Goal: Task Accomplishment & Management: Manage account settings

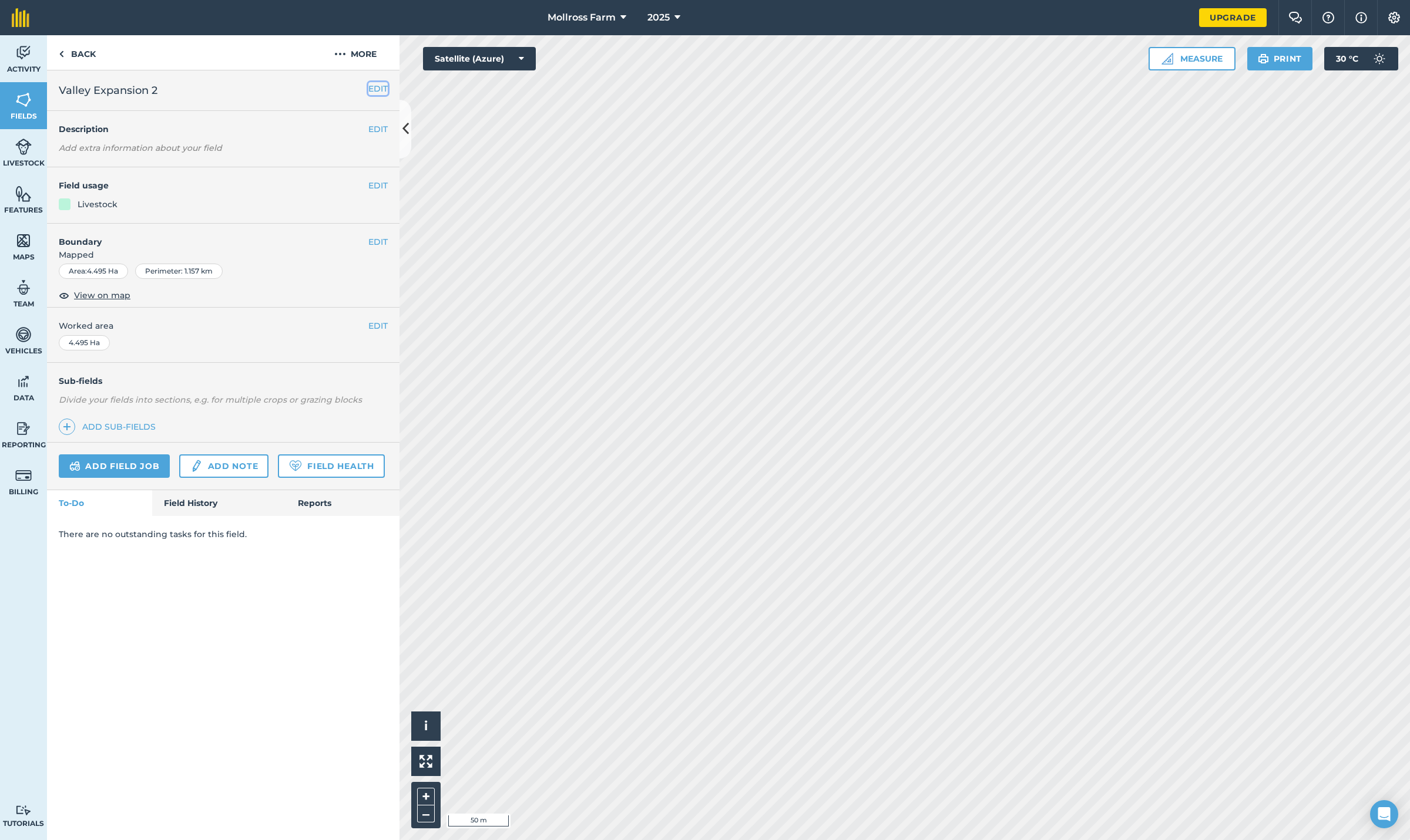
click at [369, 86] on button "EDIT" at bounding box center [378, 88] width 19 height 13
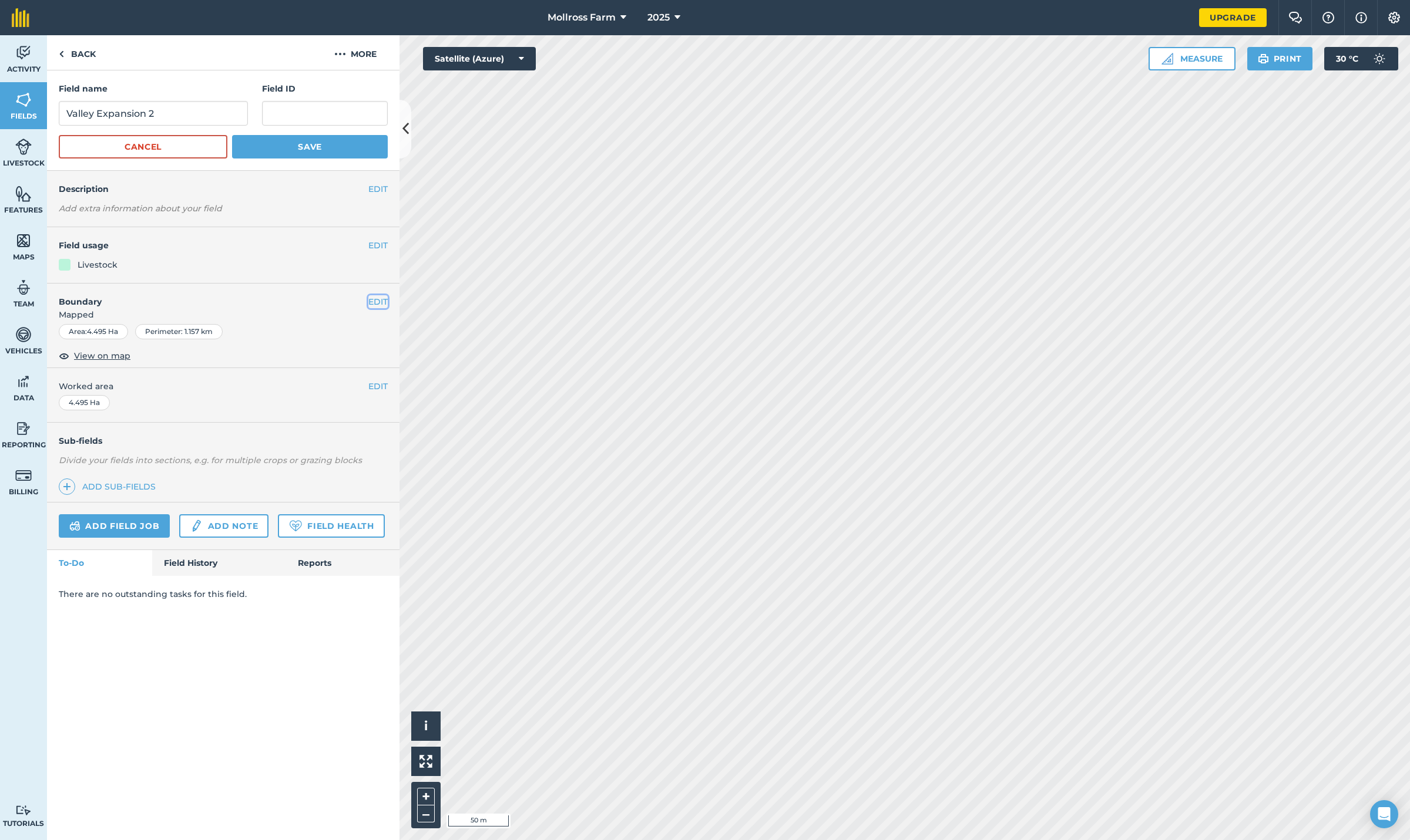
click at [383, 301] on button "EDIT" at bounding box center [378, 302] width 19 height 13
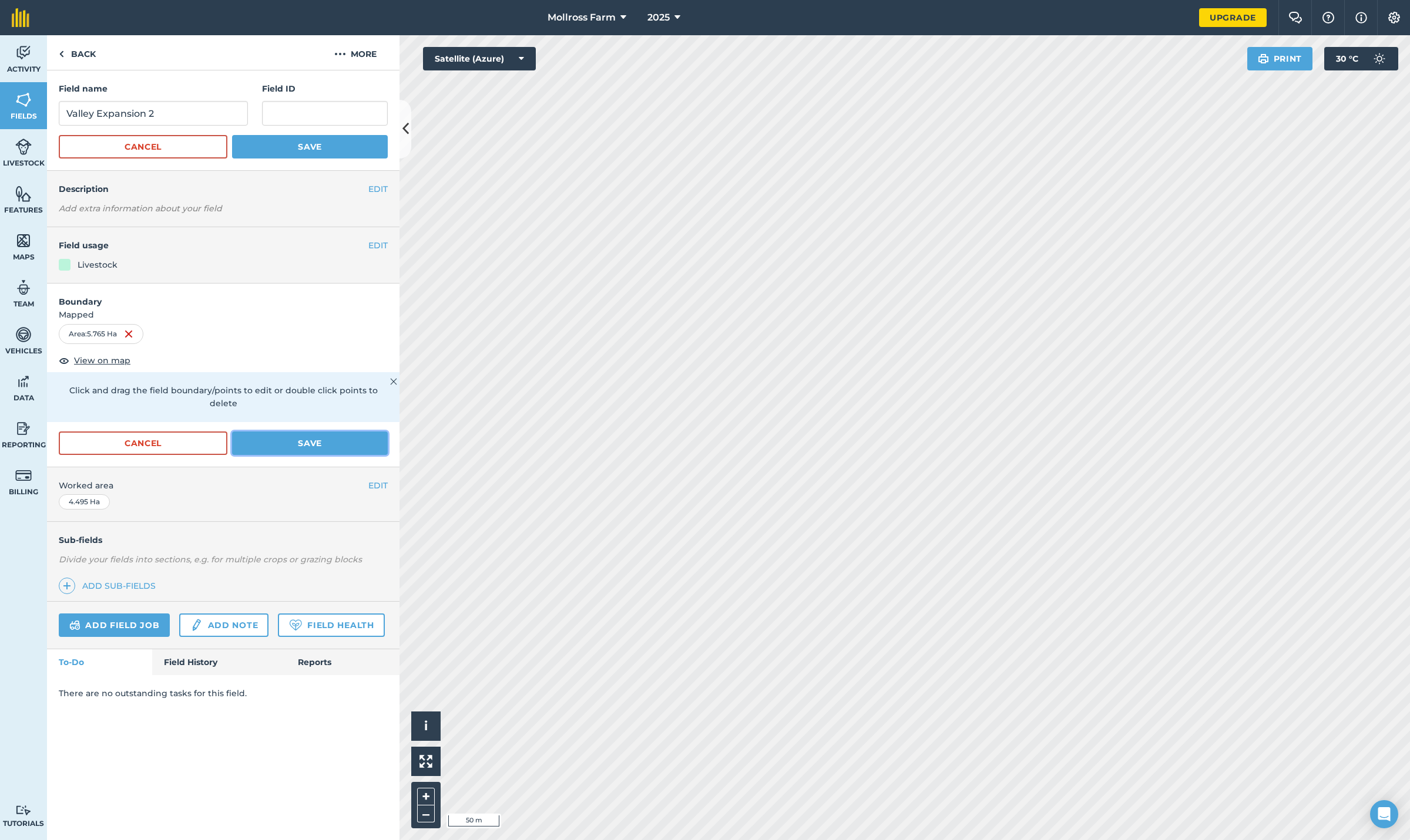
click at [293, 436] on button "Save" at bounding box center [310, 443] width 155 height 24
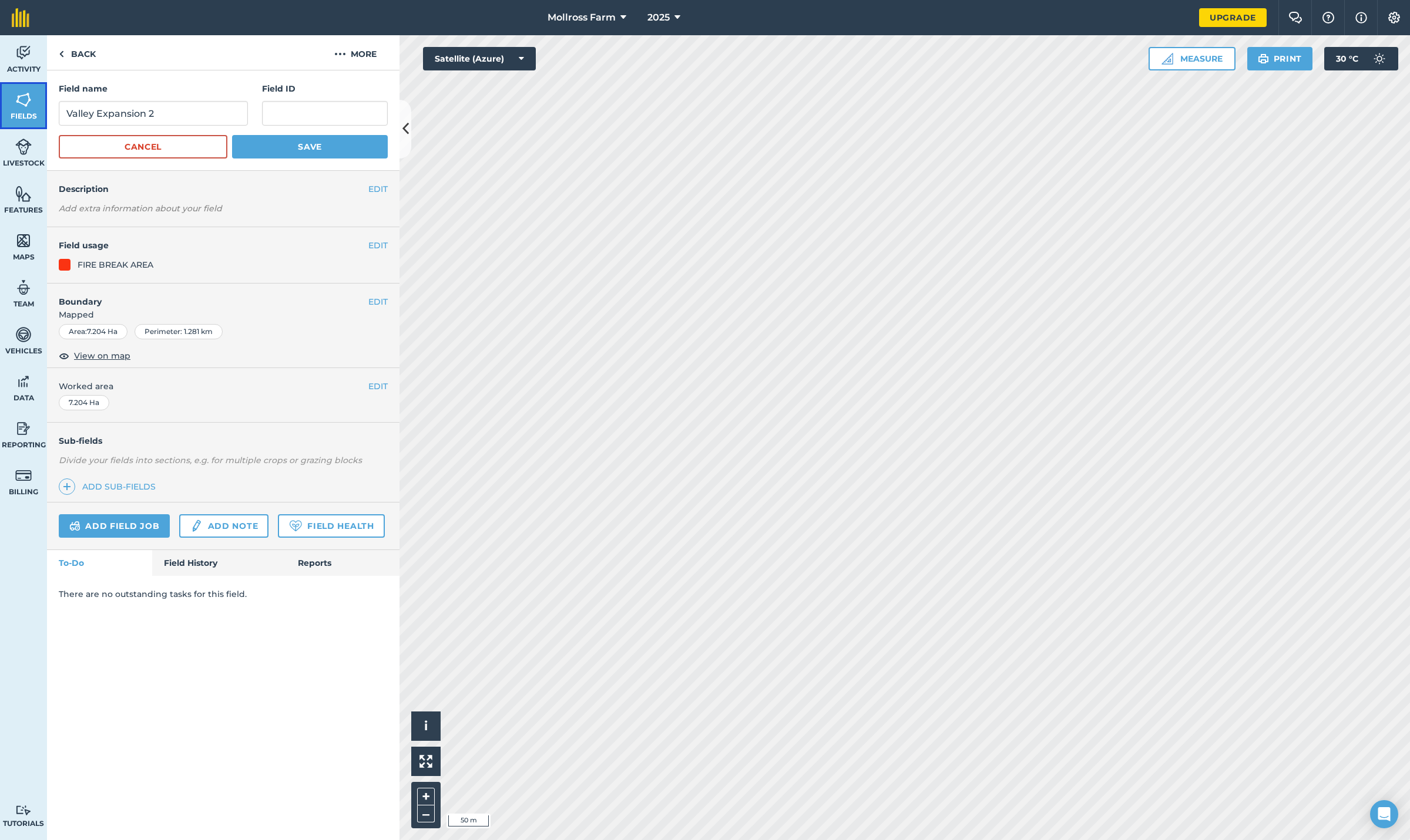
click at [26, 108] on img at bounding box center [23, 100] width 16 height 18
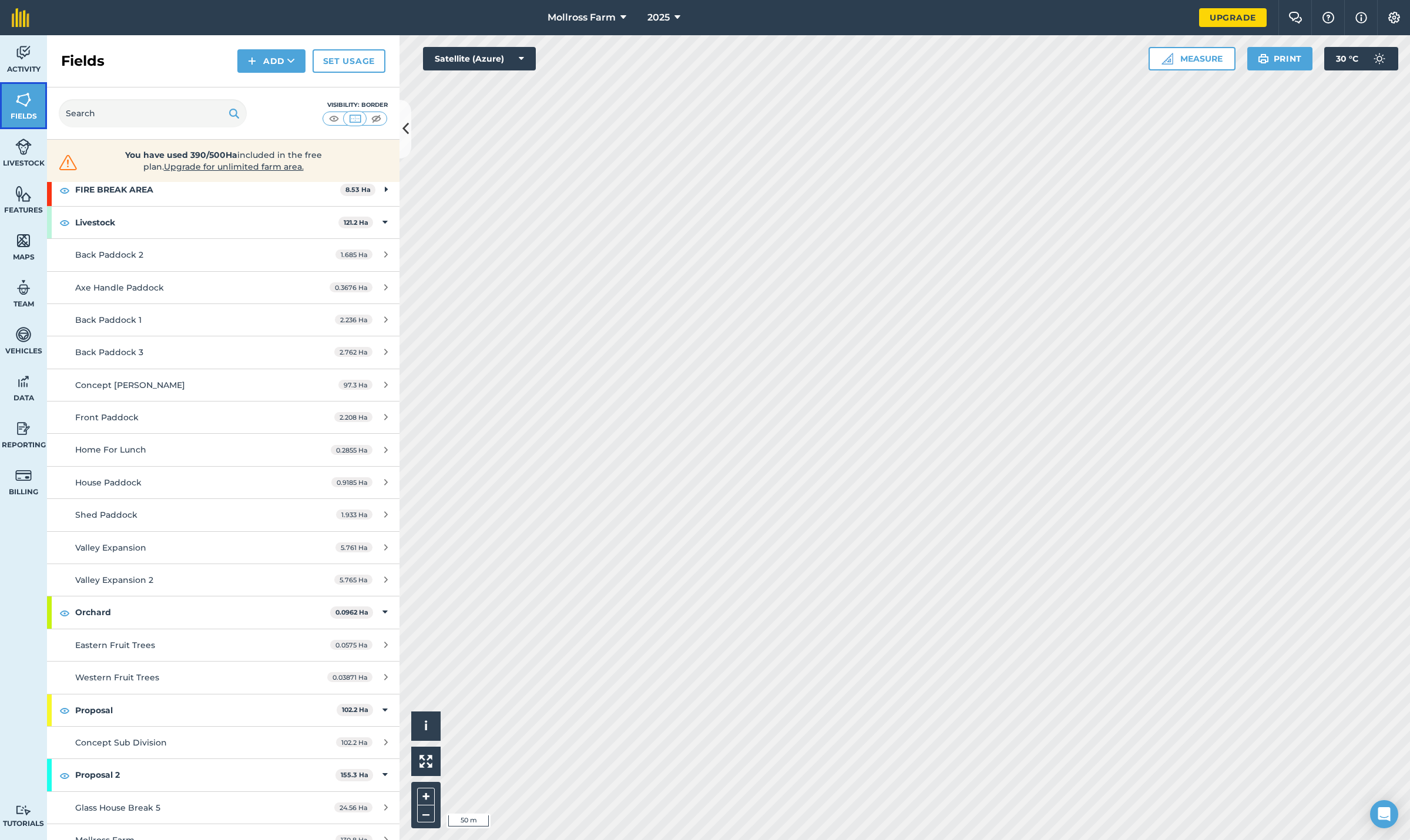
scroll to position [193, 0]
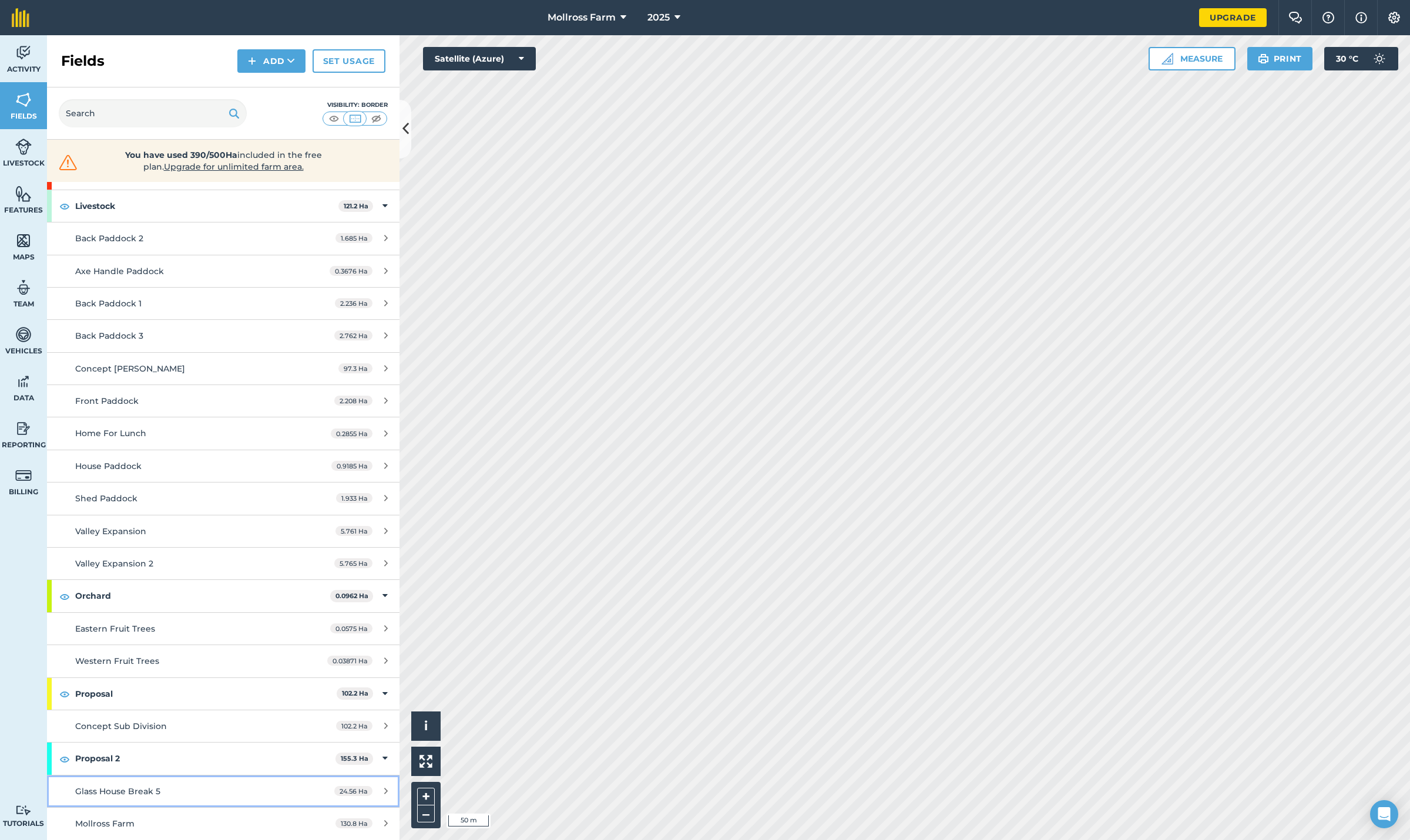
click at [373, 787] on div "24.56 Ha" at bounding box center [360, 792] width 77 height 10
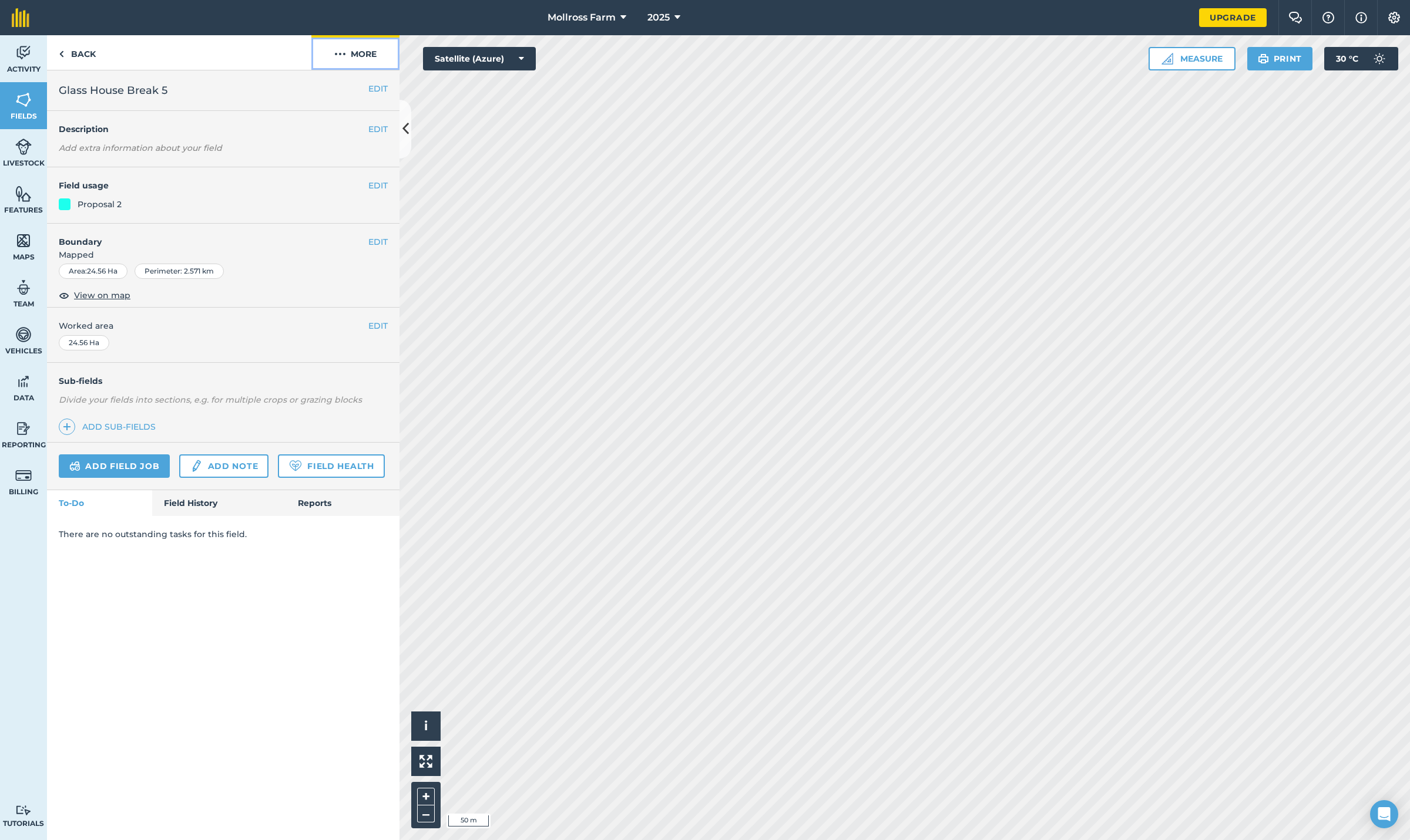
click at [343, 52] on img at bounding box center [340, 54] width 11 height 14
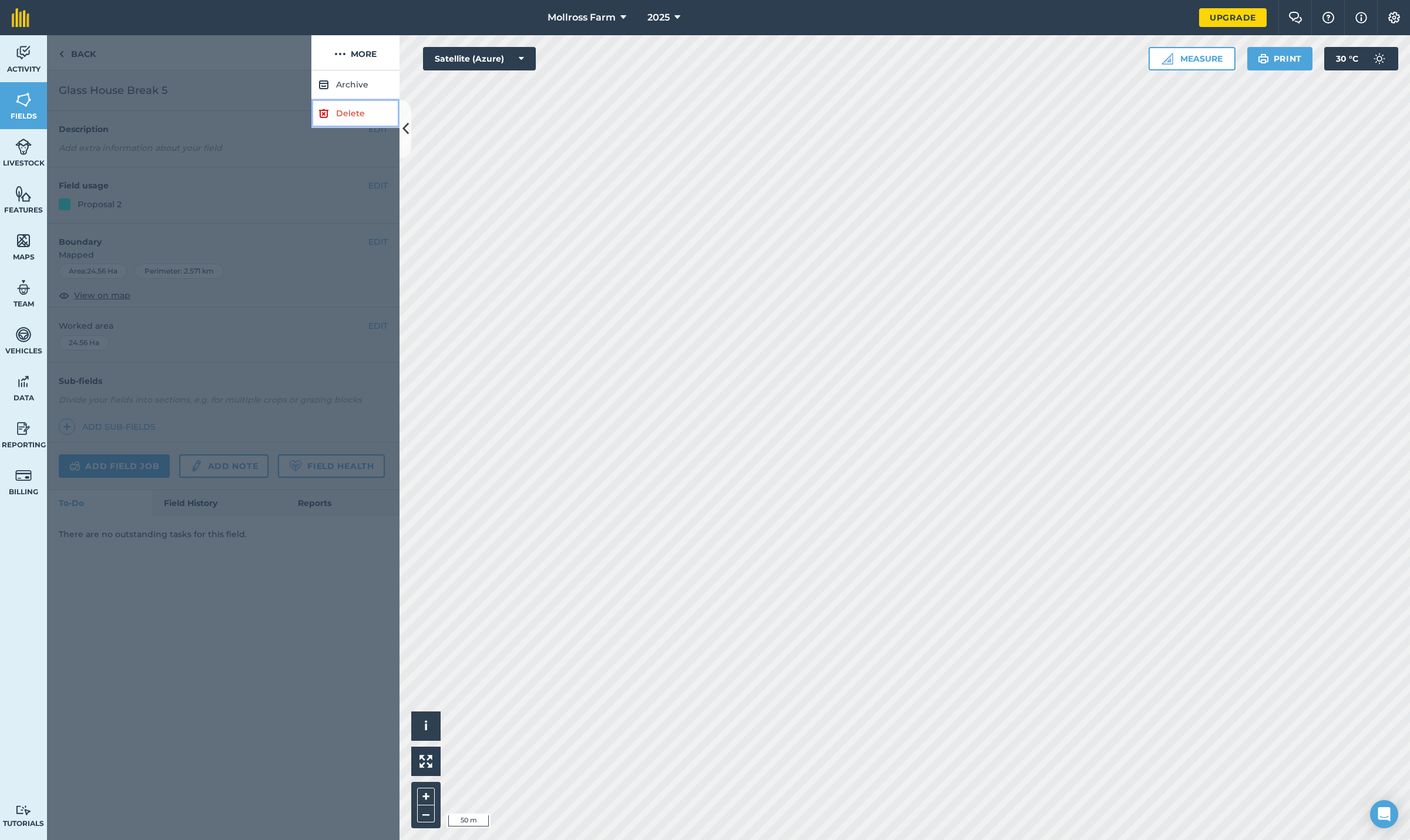
click at [356, 117] on link "Delete" at bounding box center [356, 114] width 88 height 29
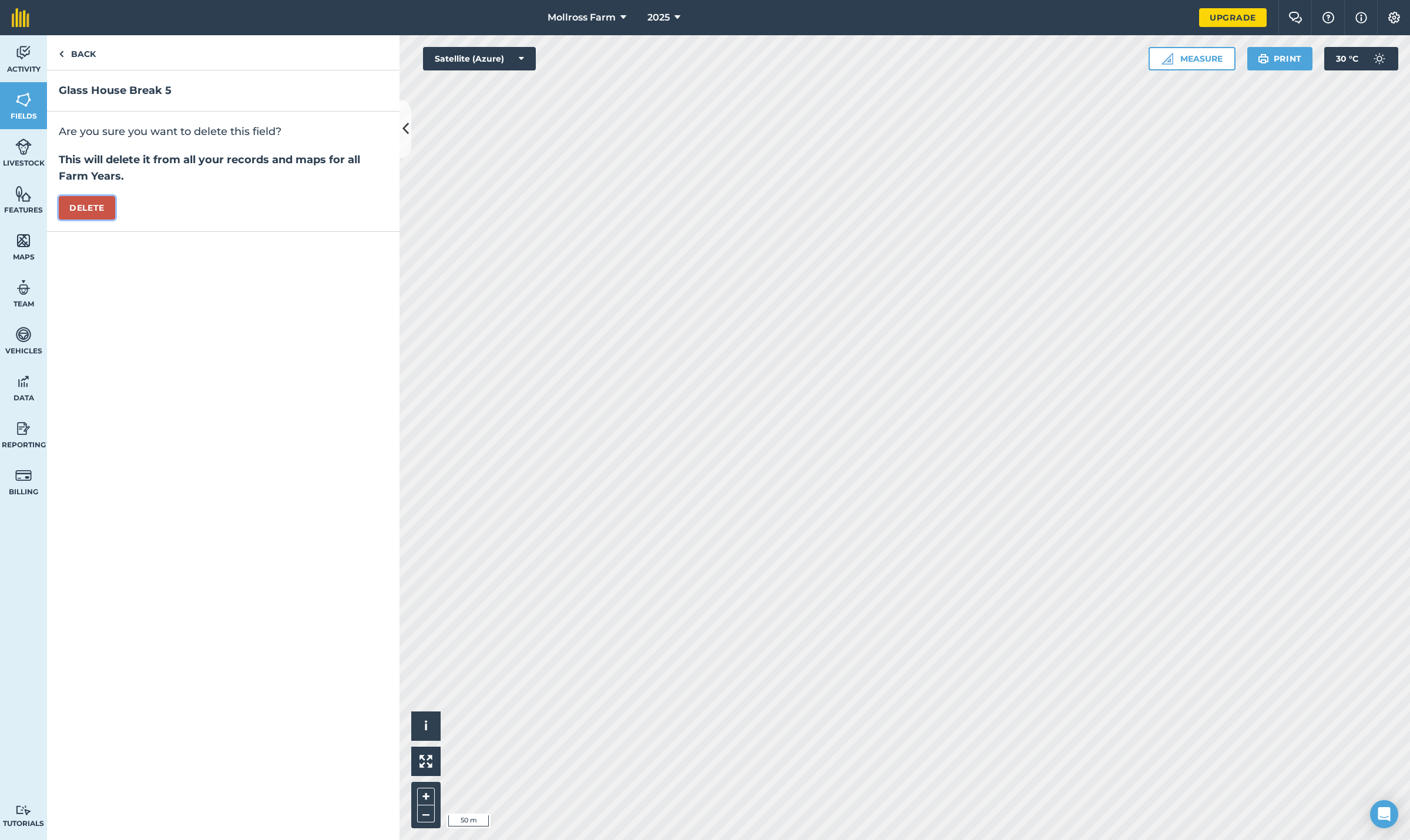
click at [93, 210] on button "Delete" at bounding box center [86, 208] width 56 height 24
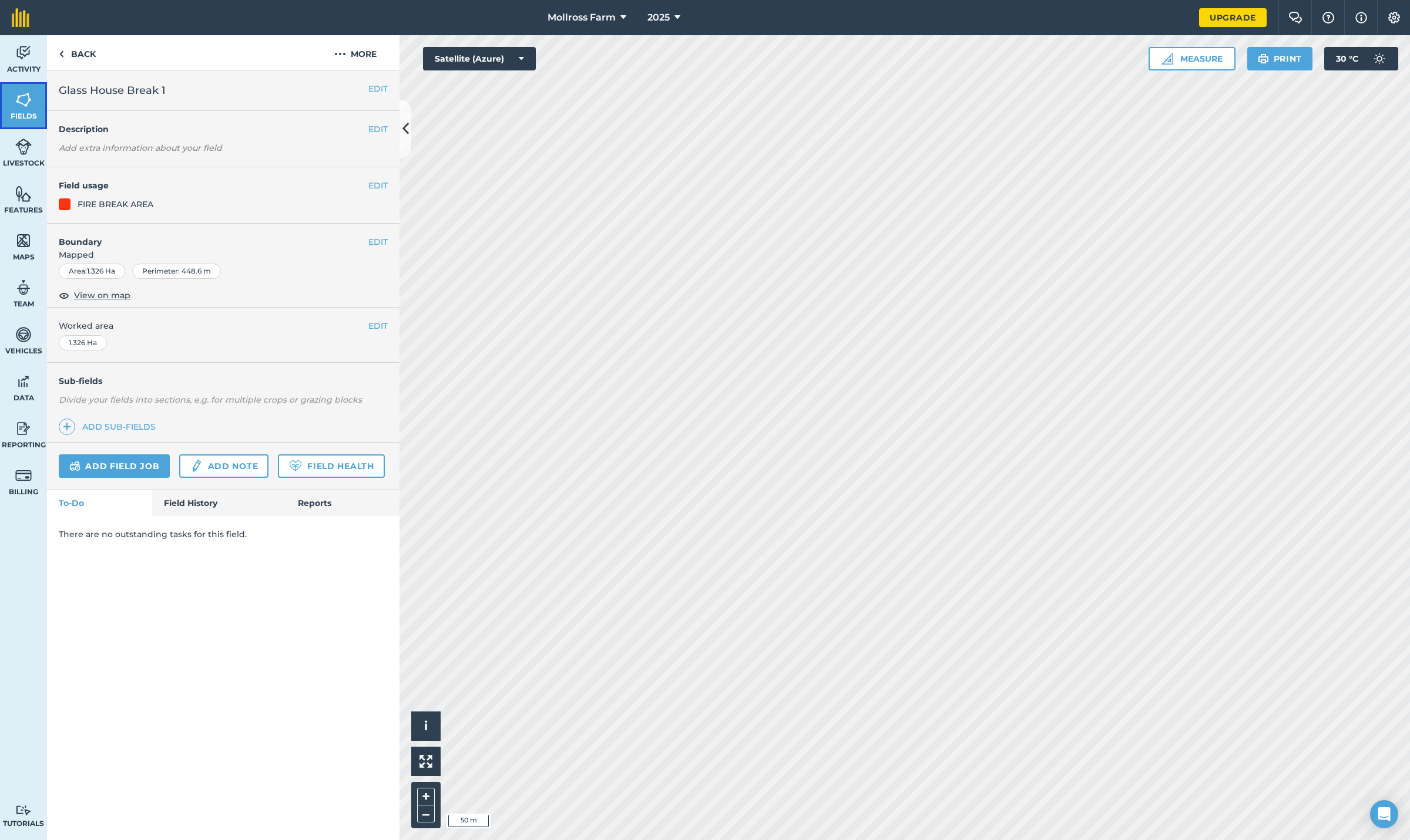
click at [19, 100] on img at bounding box center [23, 100] width 16 height 18
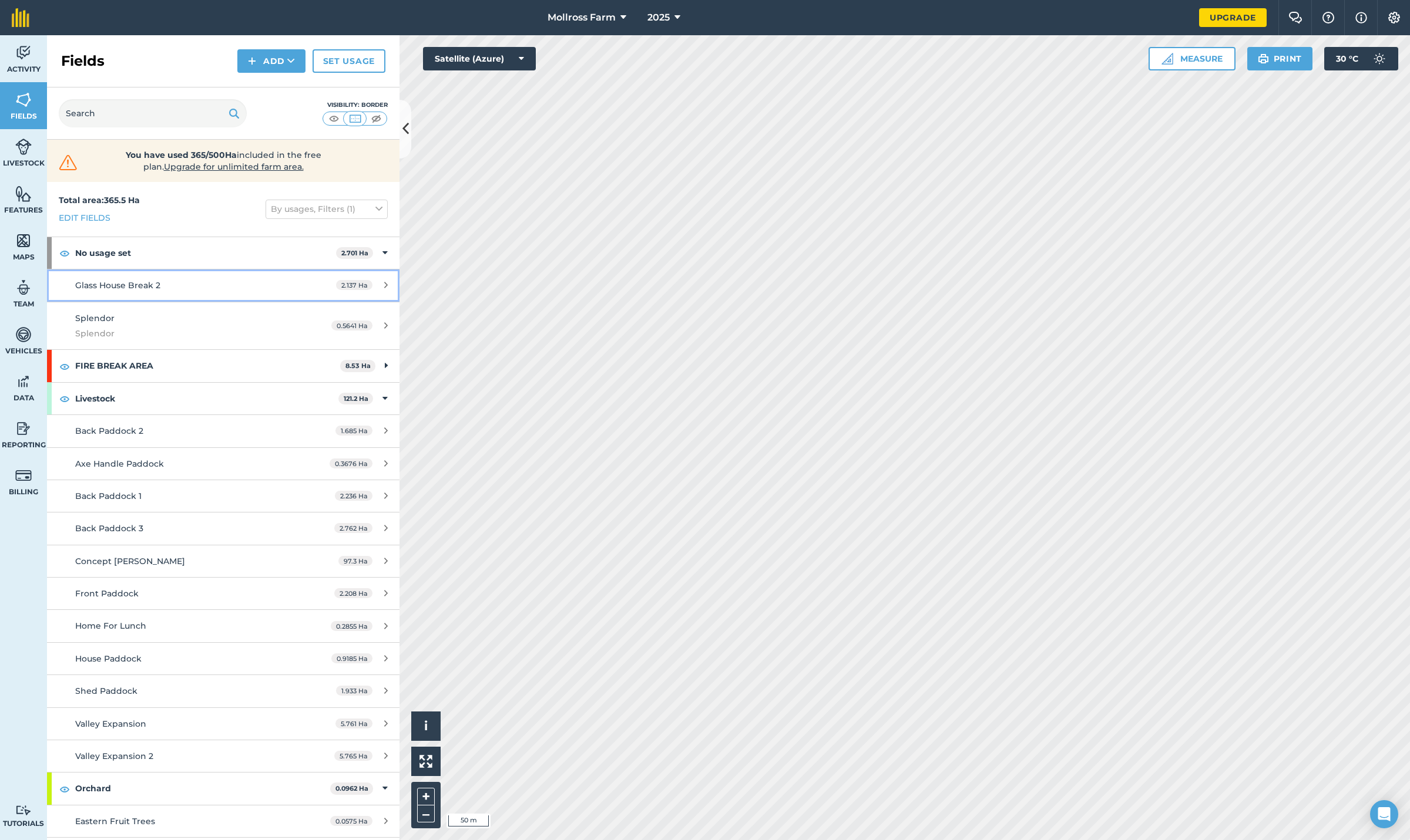
click at [120, 282] on span "Glass House Break 2" at bounding box center [117, 285] width 85 height 10
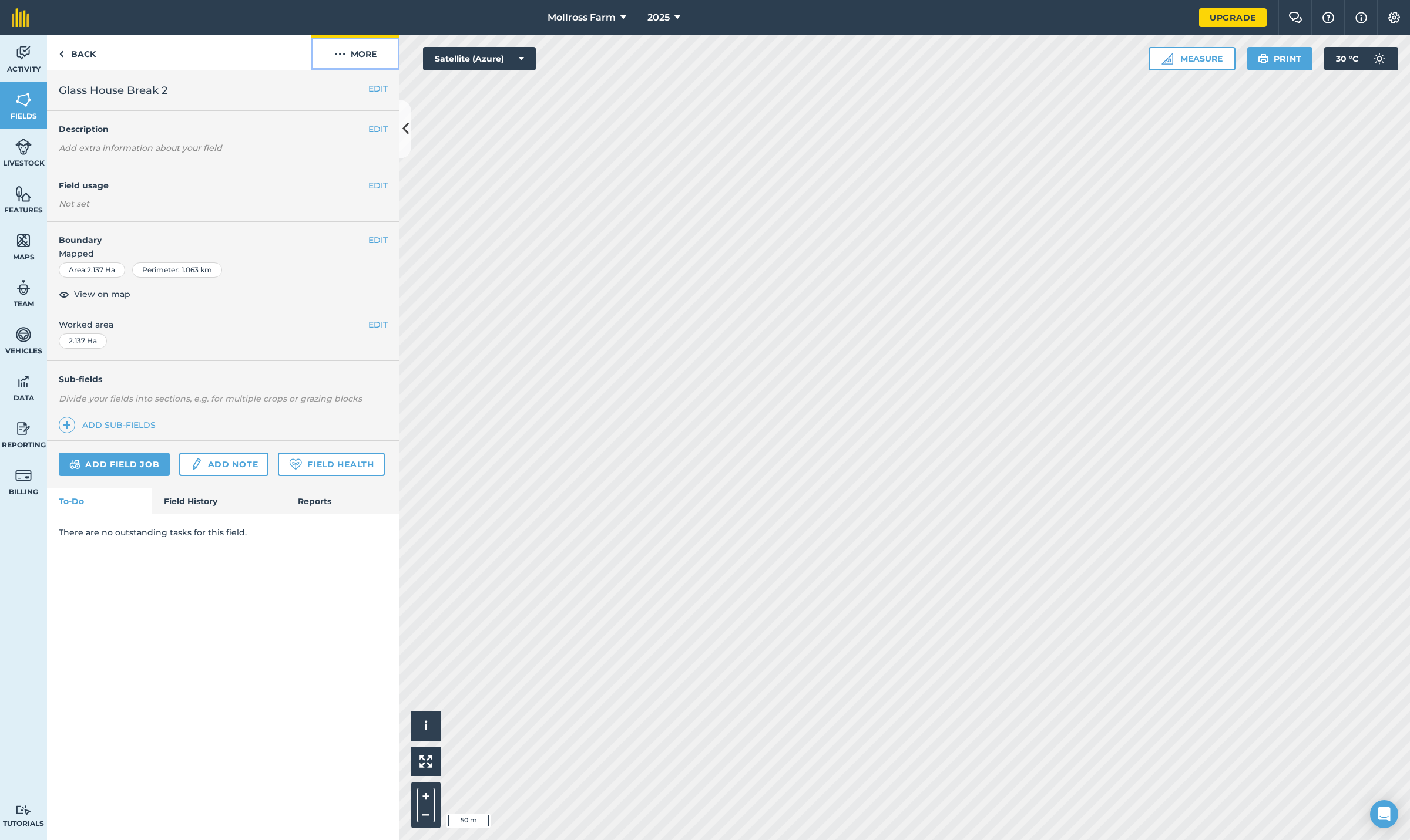
click at [357, 52] on button "More" at bounding box center [356, 52] width 88 height 34
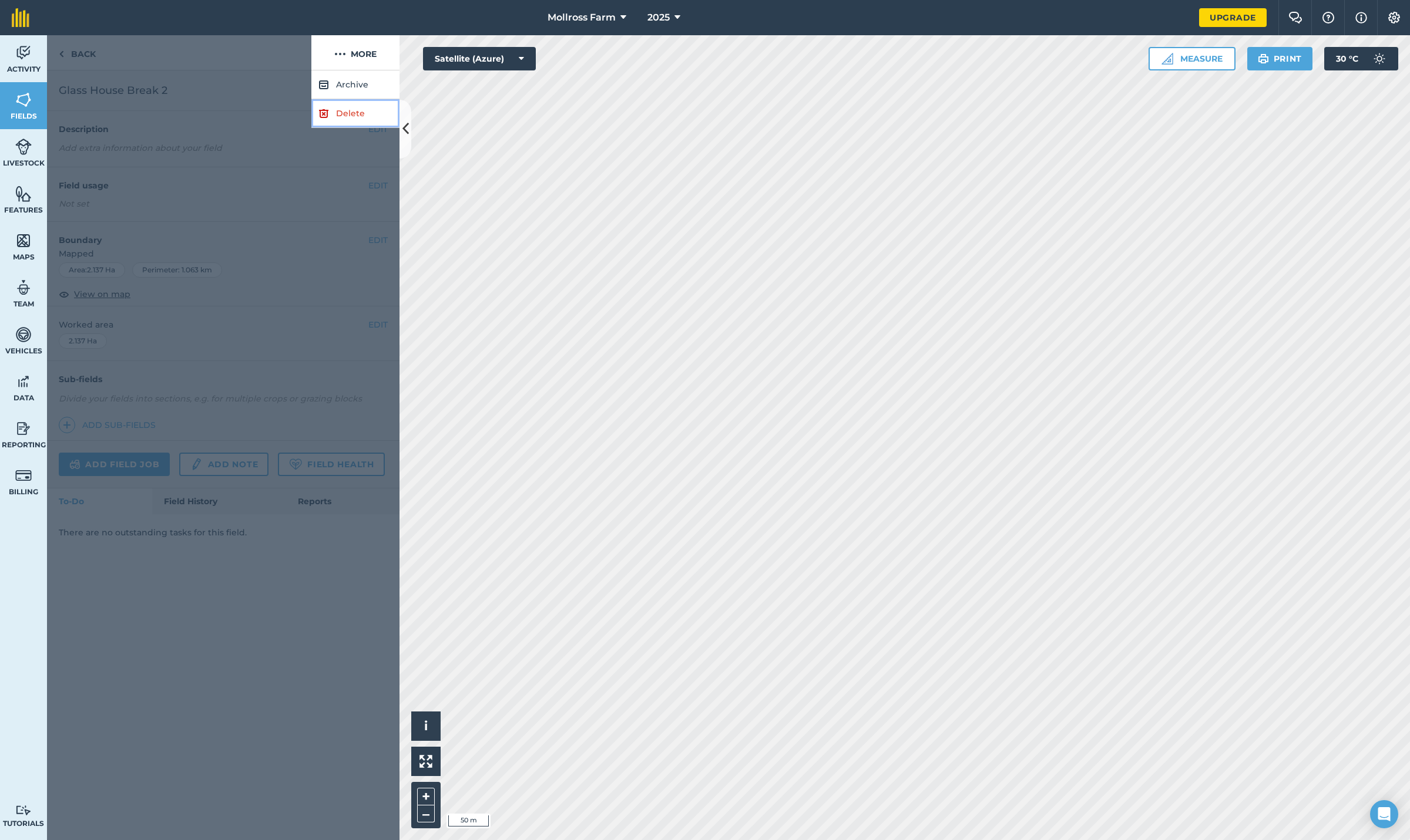
click at [353, 114] on link "Delete" at bounding box center [356, 114] width 88 height 29
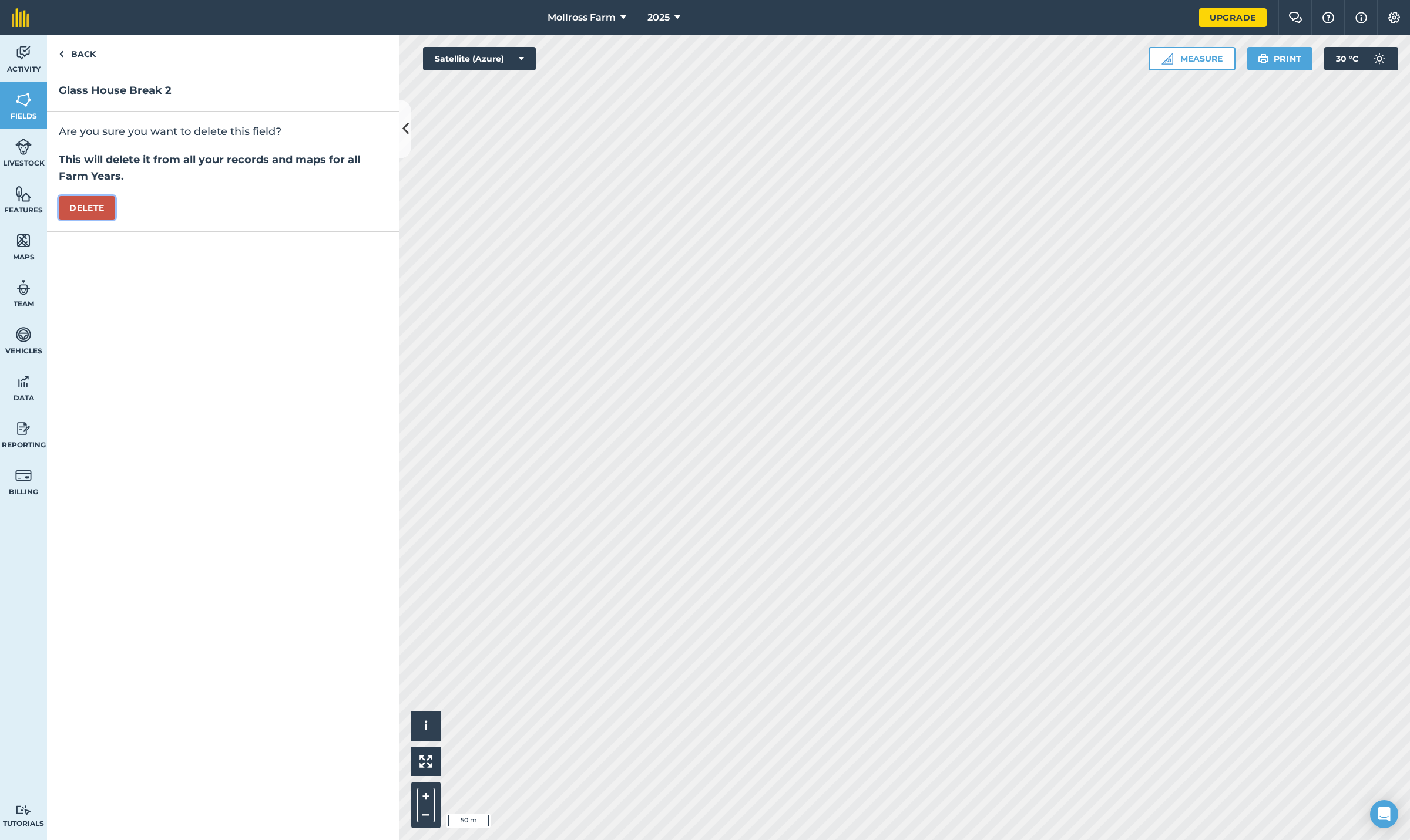
click at [97, 204] on button "Delete" at bounding box center [86, 208] width 56 height 24
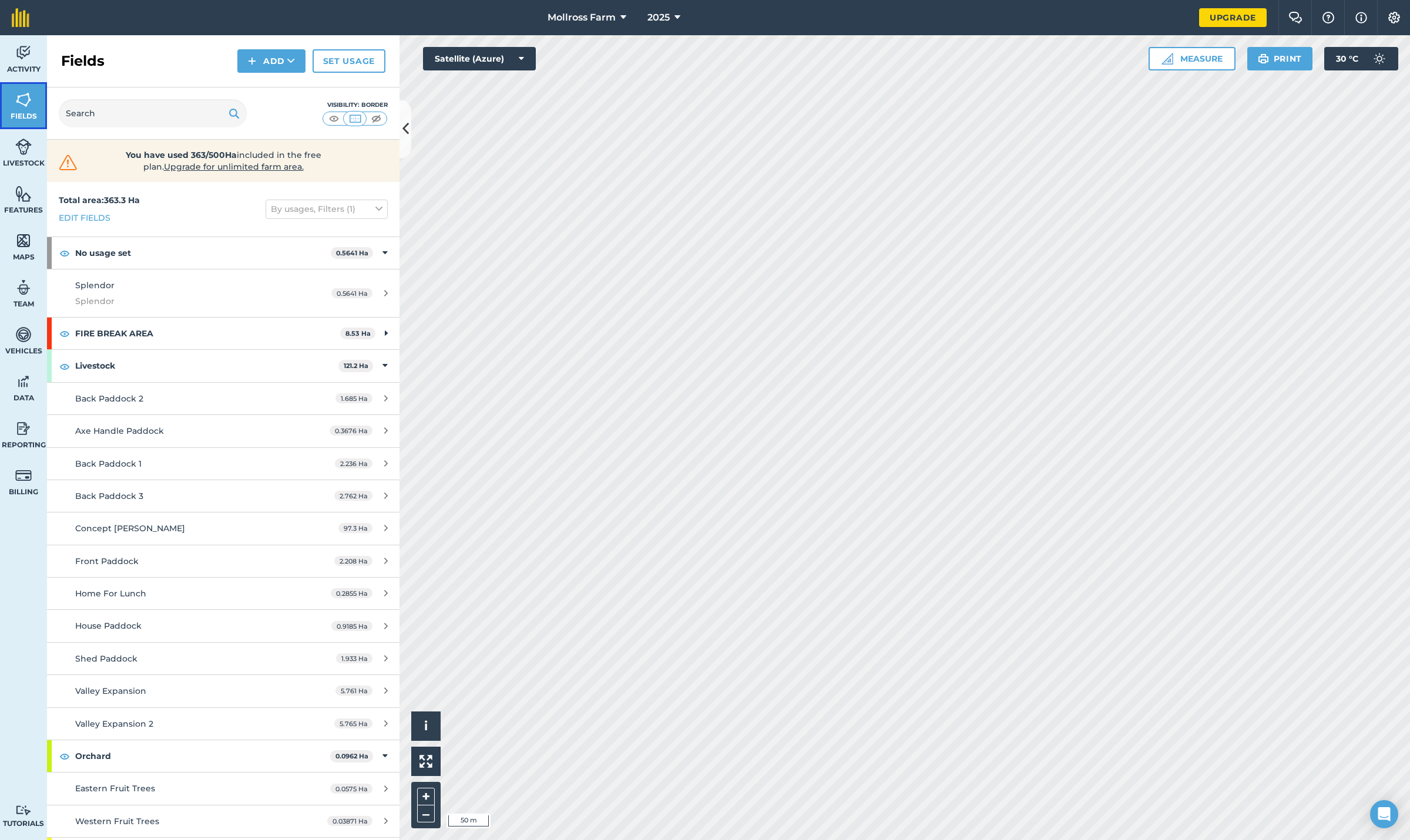
click at [30, 106] on img at bounding box center [23, 100] width 16 height 18
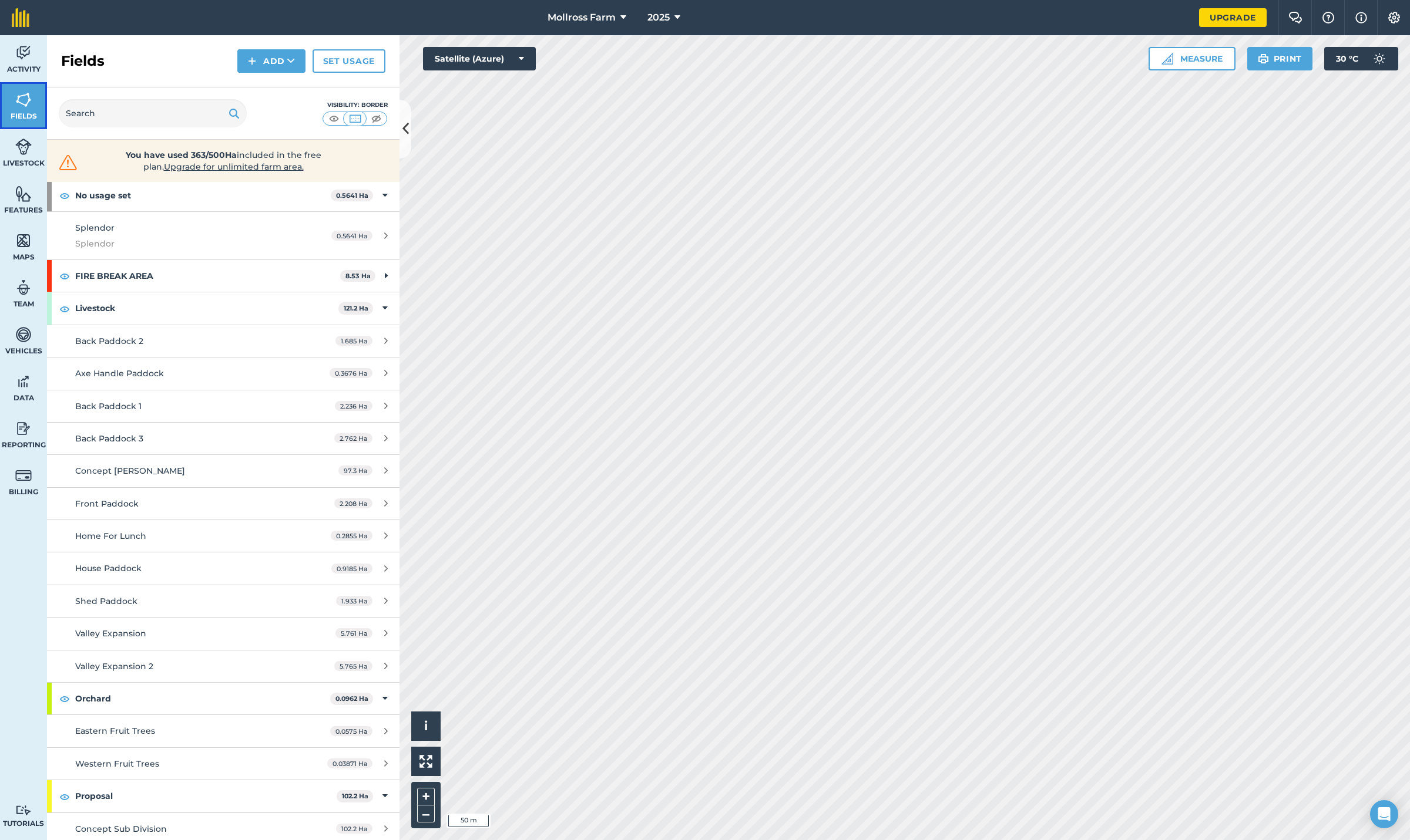
scroll to position [59, 0]
click at [135, 274] on strong "FIRE BREAK AREA" at bounding box center [207, 275] width 265 height 31
click at [372, 307] on div "1.326 Ha" at bounding box center [362, 308] width 75 height 10
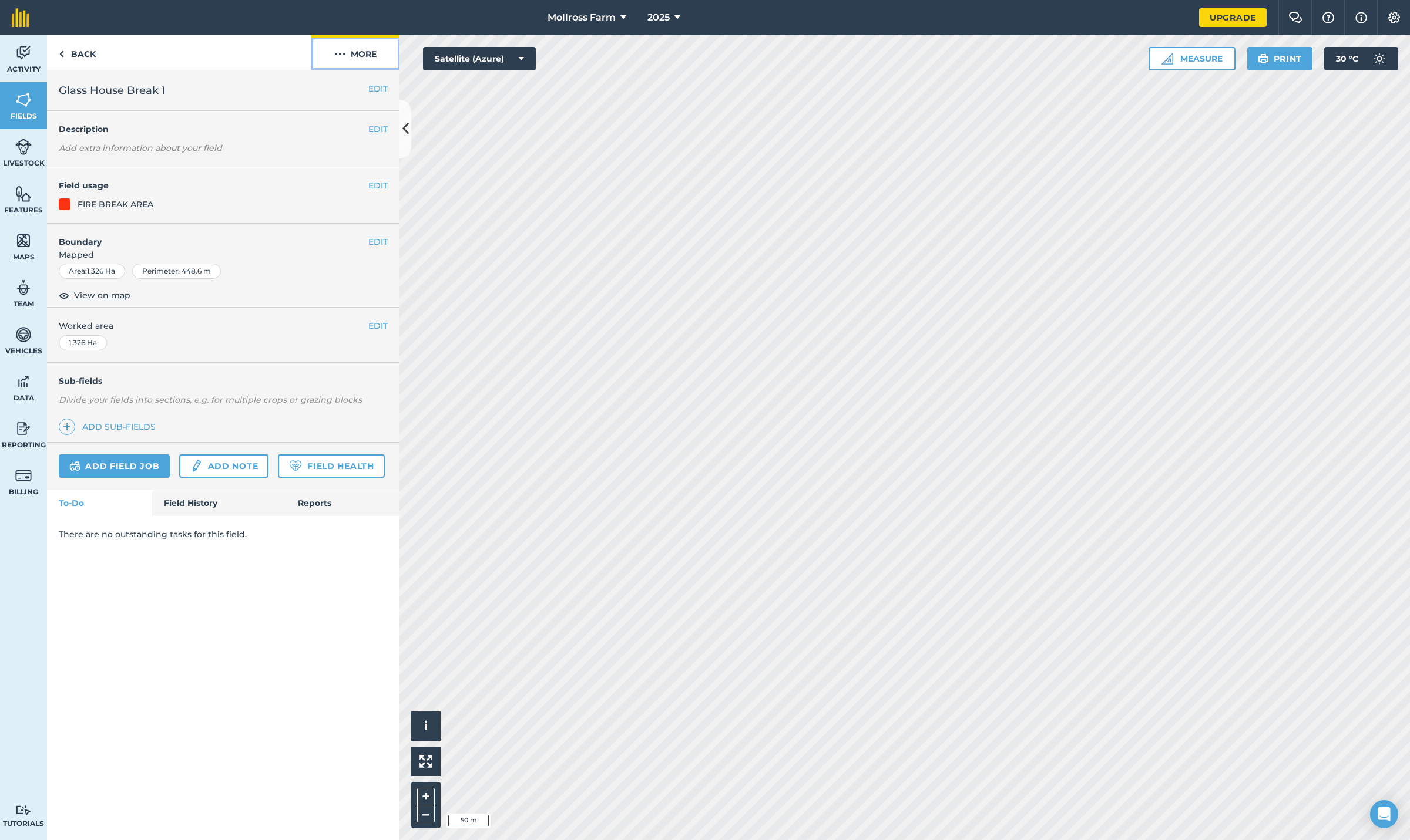
click at [356, 55] on button "More" at bounding box center [356, 52] width 88 height 34
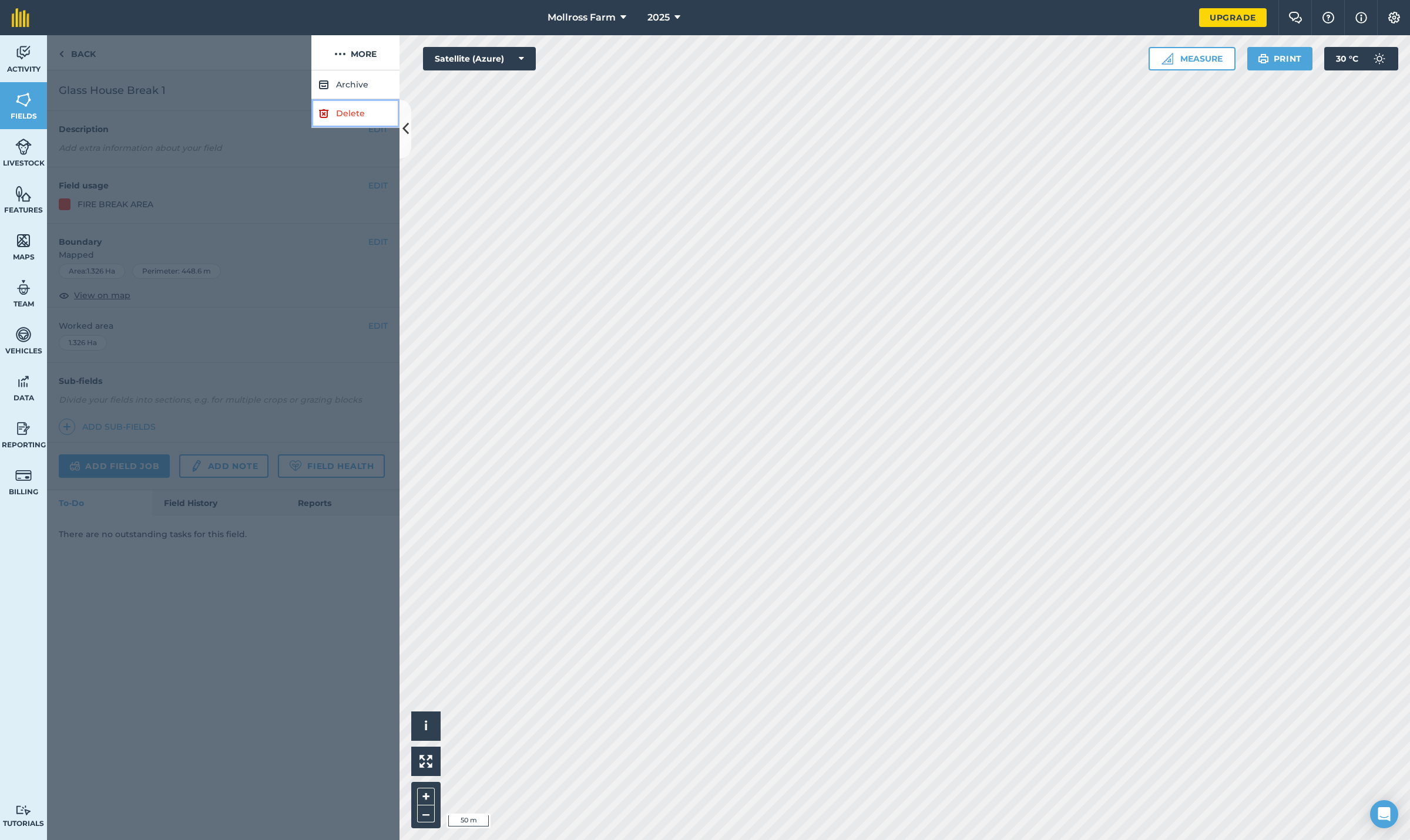
click at [348, 118] on link "Delete" at bounding box center [356, 114] width 88 height 29
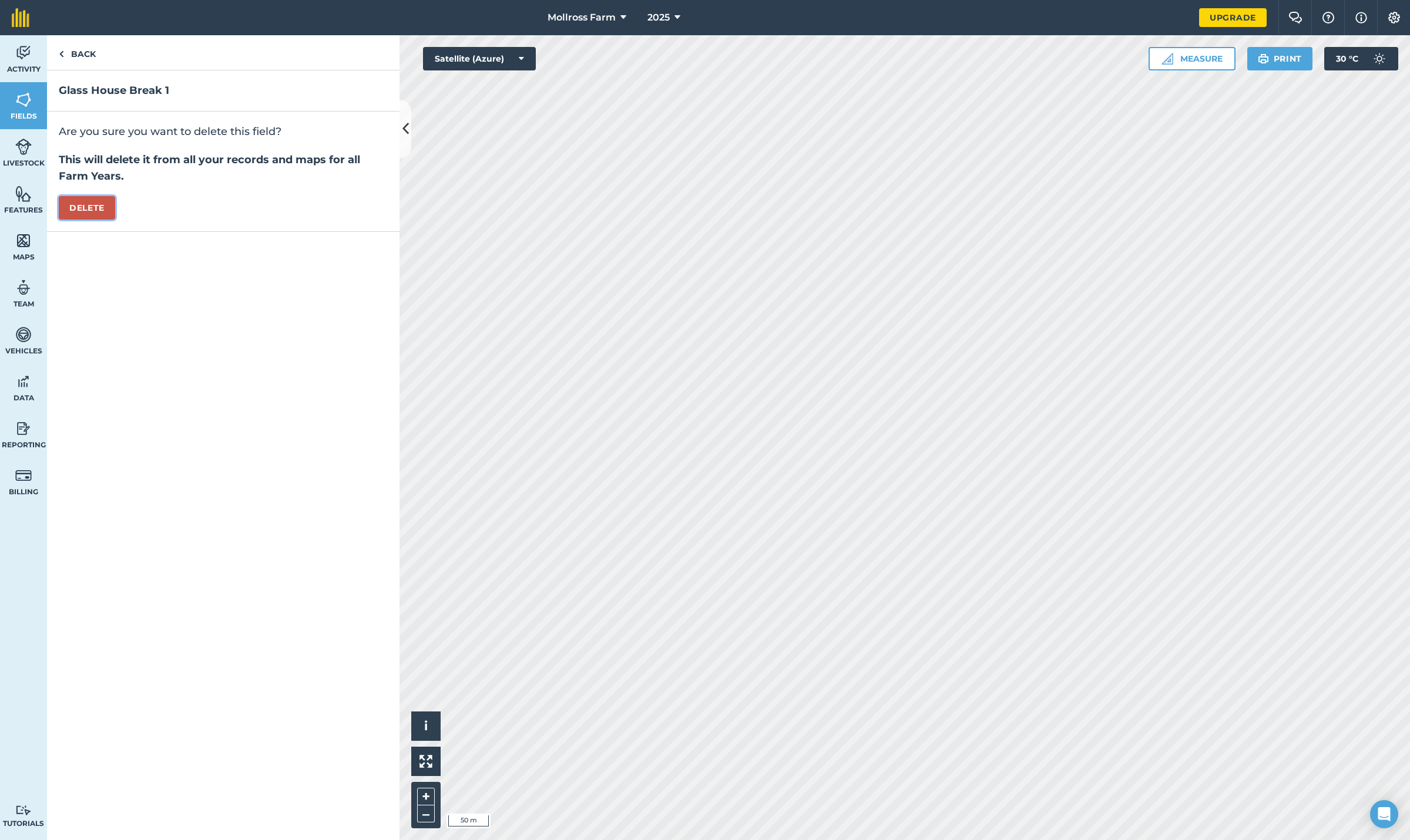
click at [93, 208] on button "Delete" at bounding box center [86, 208] width 56 height 24
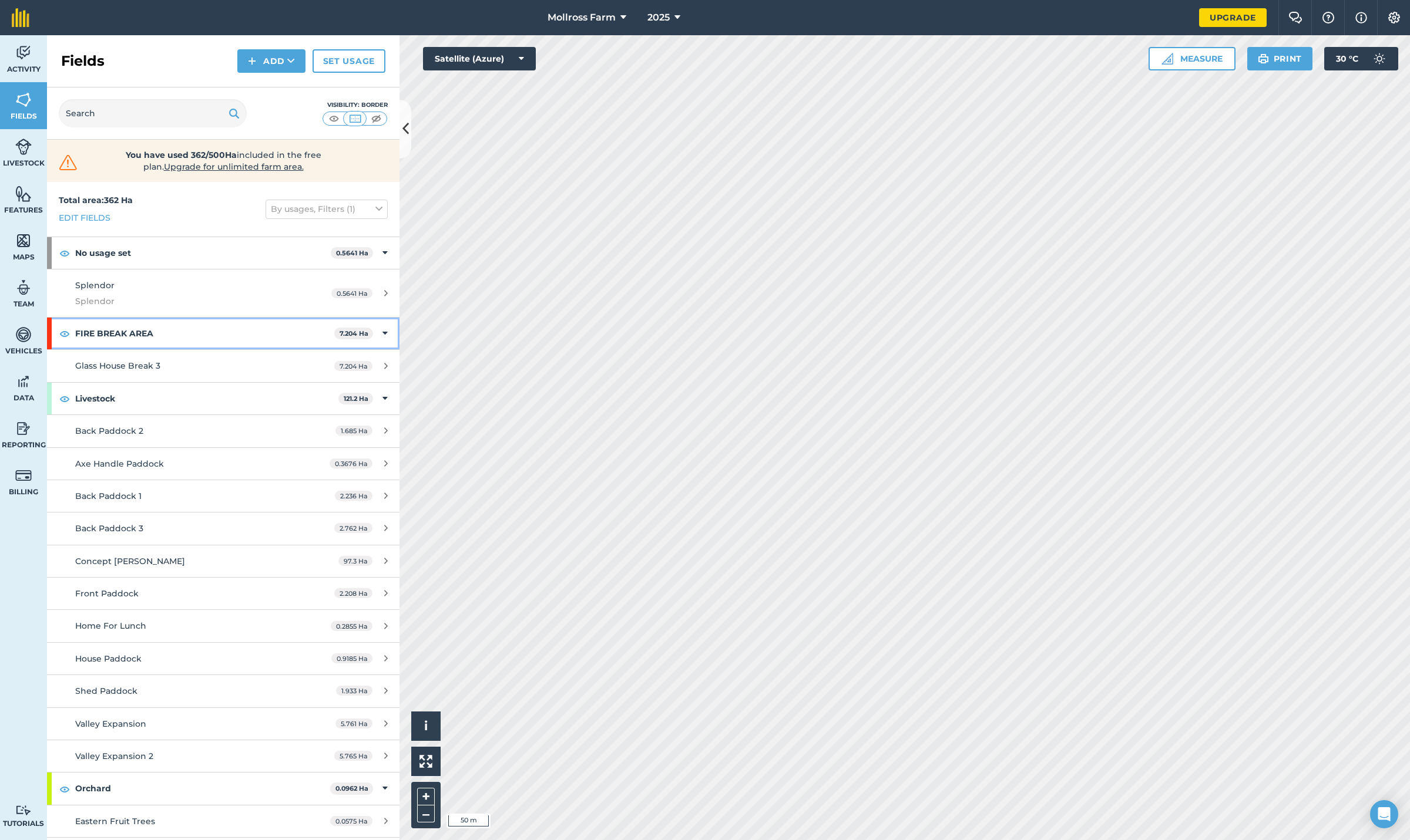
click at [371, 331] on div "FIRE BREAK AREA 7.204 Ha" at bounding box center [223, 334] width 352 height 31
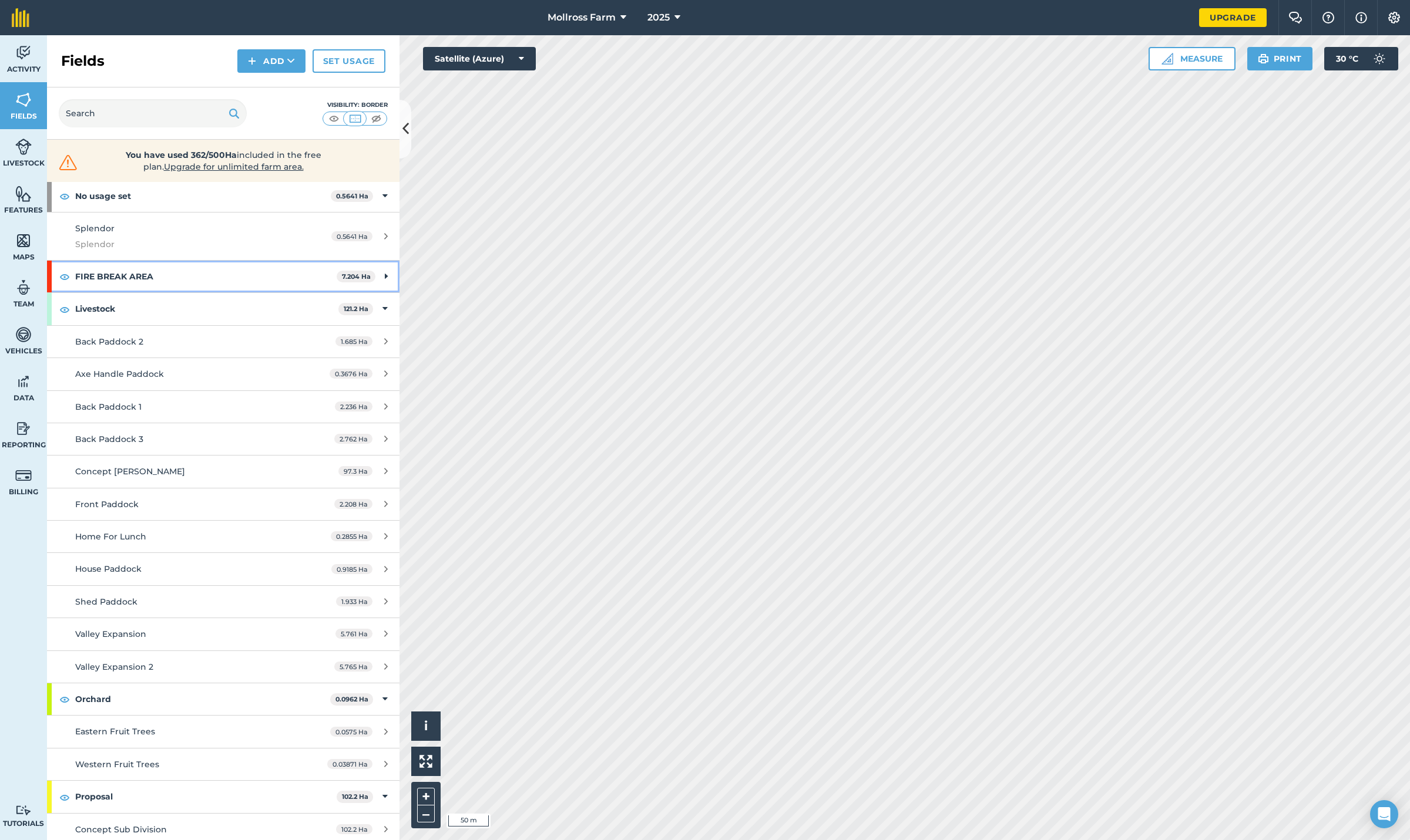
scroll to position [59, 0]
click at [385, 273] on icon at bounding box center [386, 274] width 3 height 13
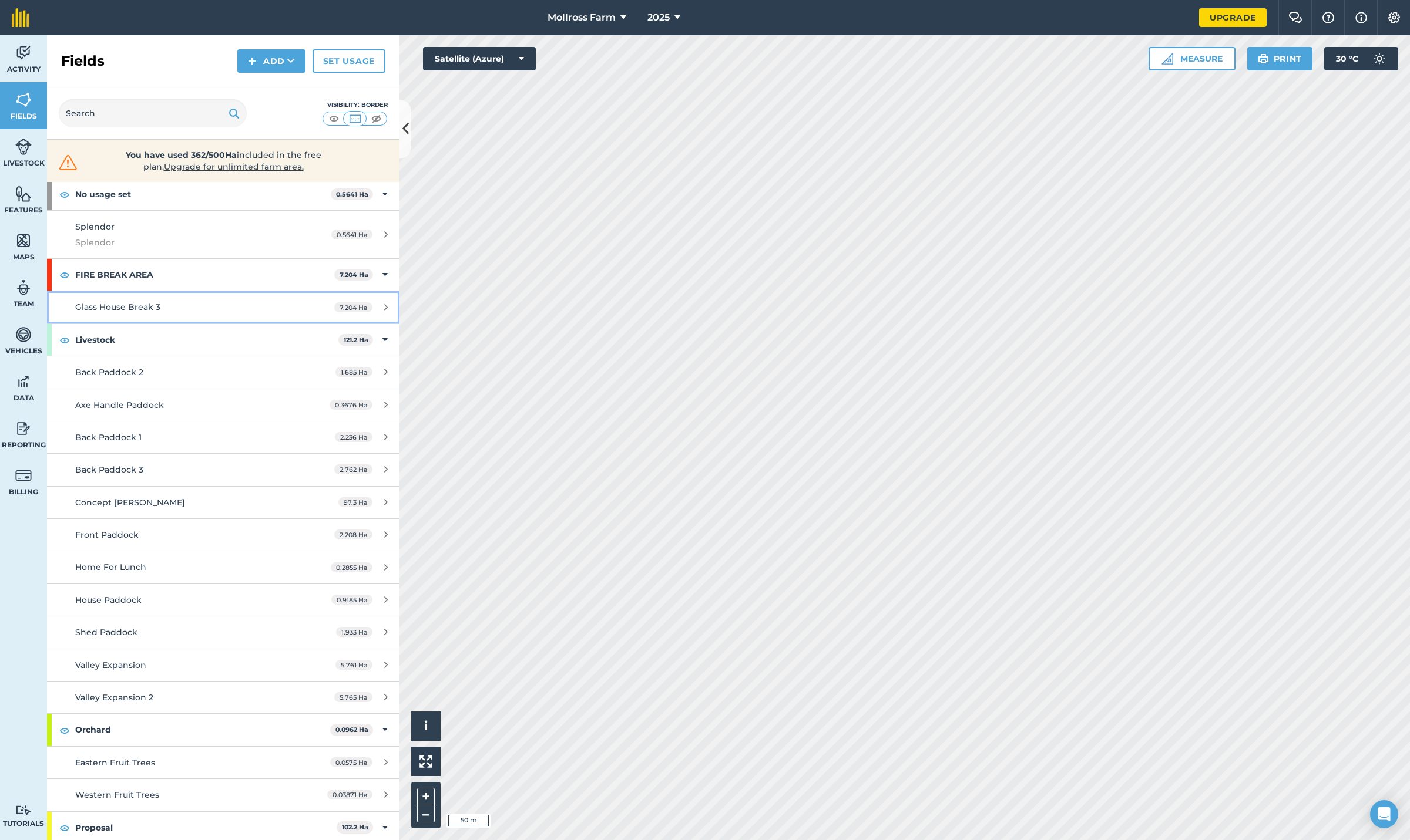
click at [384, 306] on icon at bounding box center [386, 307] width 4 height 9
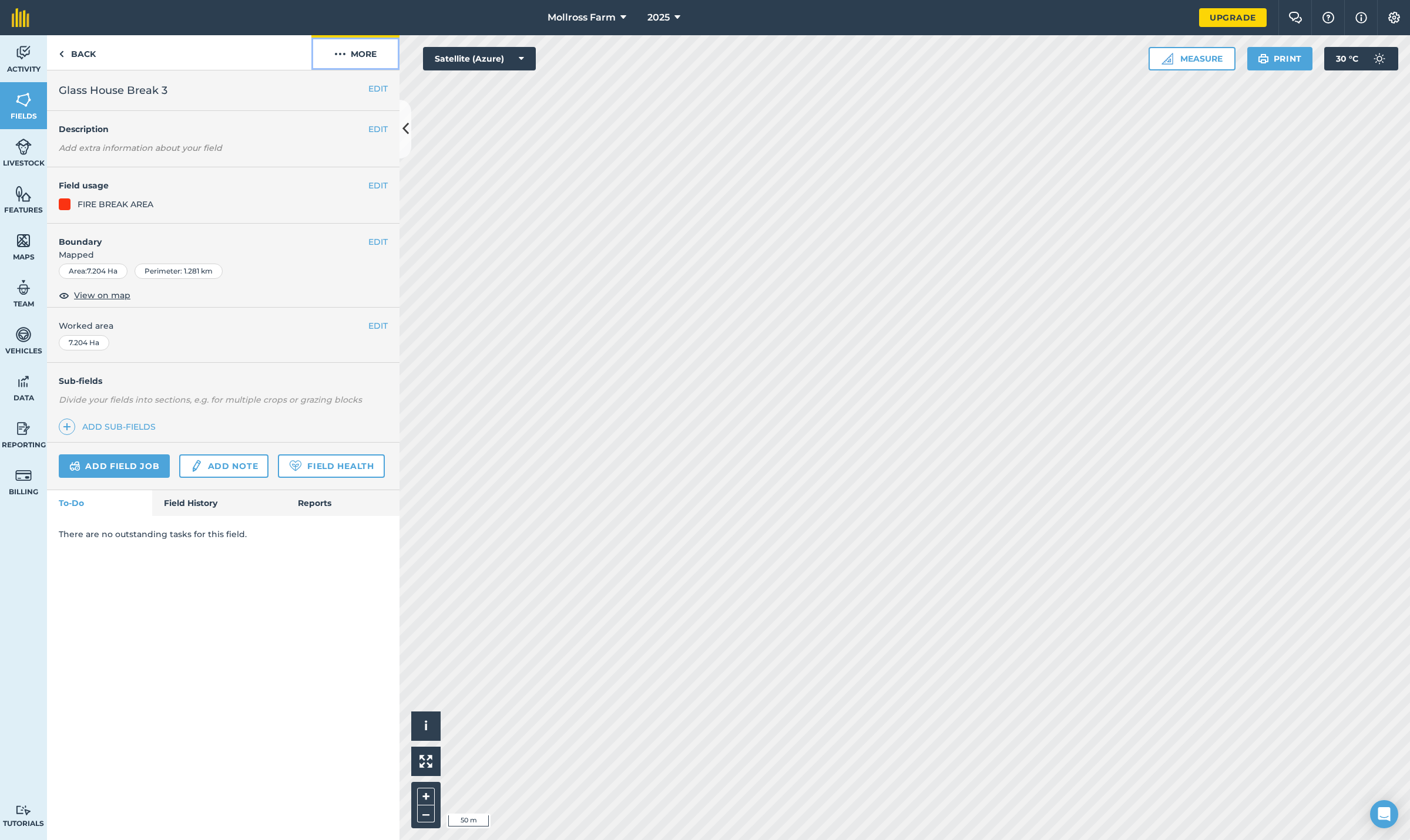
click at [363, 53] on button "More" at bounding box center [356, 52] width 88 height 34
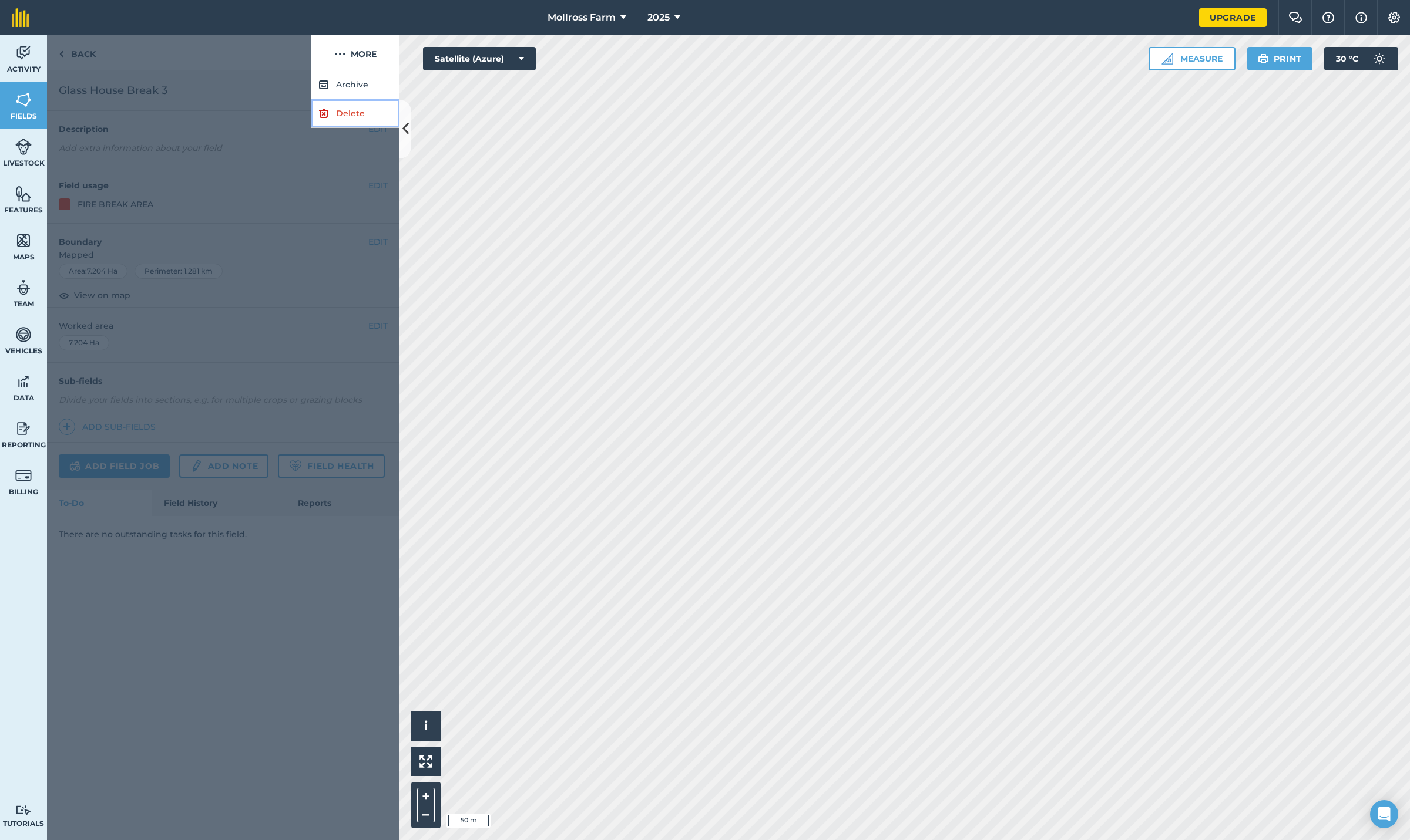
click at [352, 114] on link "Delete" at bounding box center [356, 114] width 88 height 29
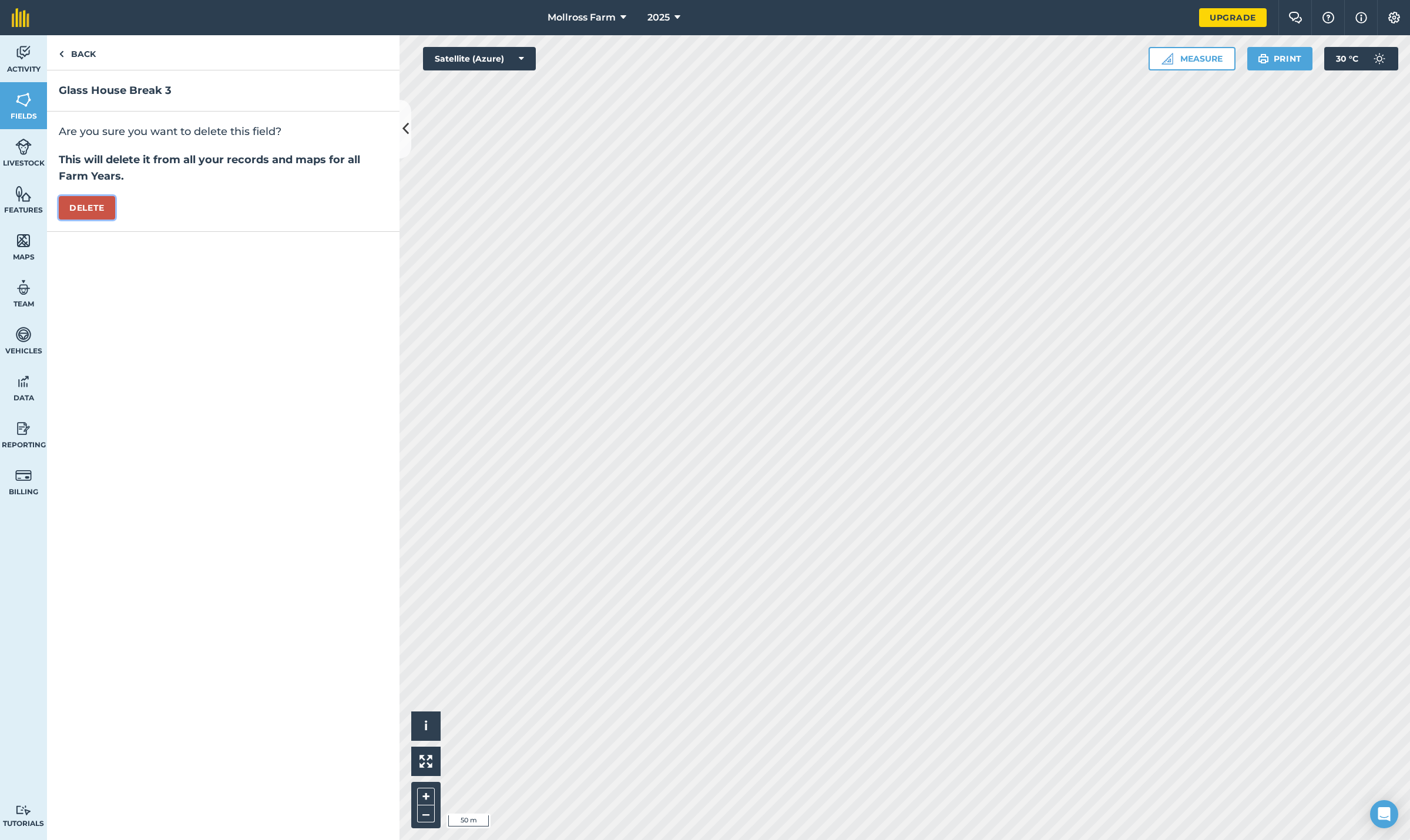
click at [76, 210] on button "Delete" at bounding box center [86, 208] width 56 height 24
